Goal: Register for event/course

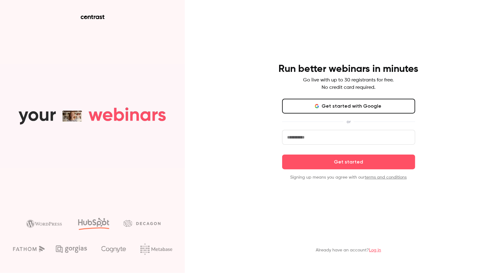
click at [335, 109] on button "Get started with Google" at bounding box center [348, 106] width 133 height 15
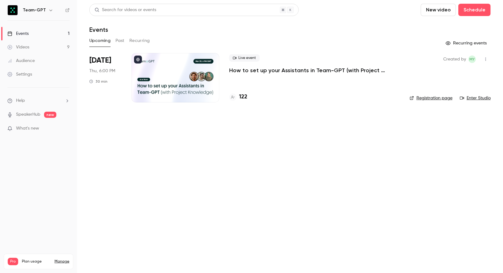
click at [243, 96] on h4 "122" at bounding box center [243, 97] width 8 height 8
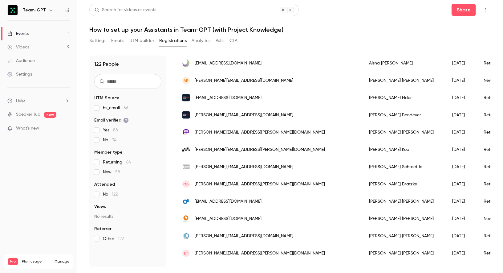
scroll to position [596, 0]
